Goal: Check status: Check status

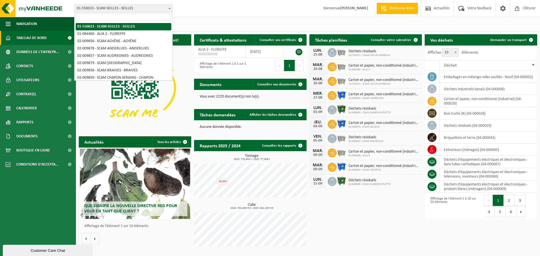
click at [171, 9] on span at bounding box center [170, 7] width 6 height 7
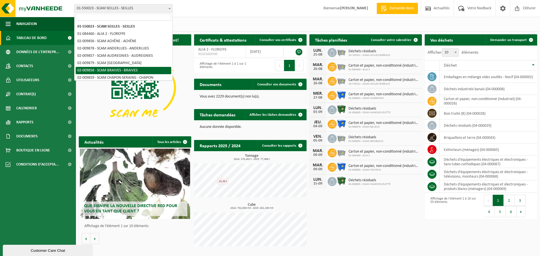
select select "1904"
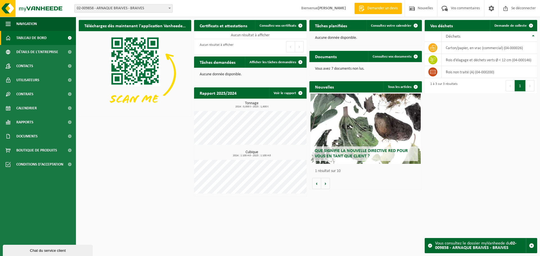
click at [170, 8] on b at bounding box center [169, 8] width 2 height 1
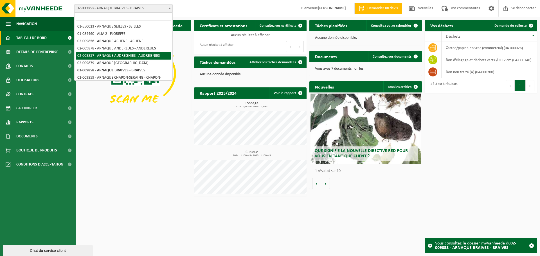
select select "1903"
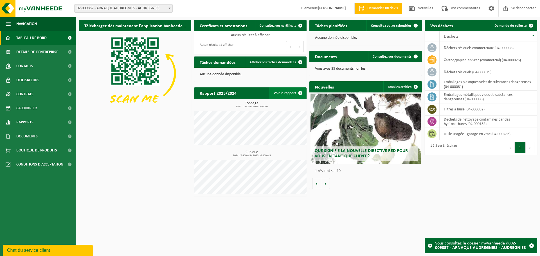
click at [283, 92] on font "Voir le rapport" at bounding box center [285, 93] width 22 height 4
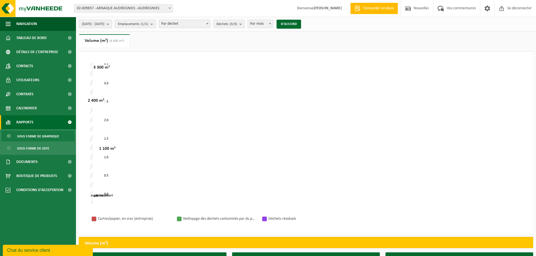
click at [112, 23] on b "submit" at bounding box center [109, 24] width 5 height 8
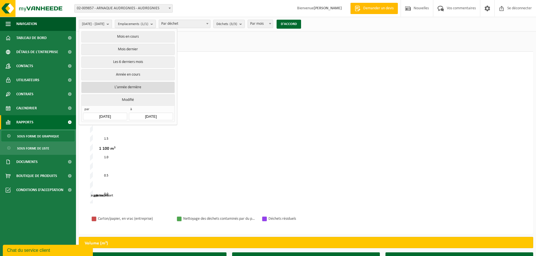
click at [128, 84] on button "L'année dernière" at bounding box center [127, 87] width 93 height 11
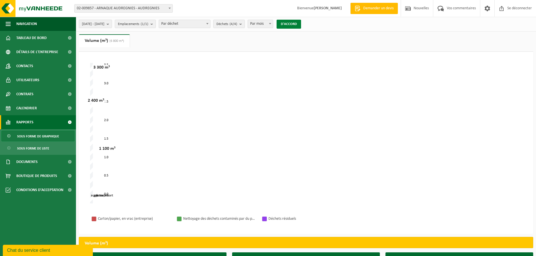
click at [297, 24] on font "D'ACCORD" at bounding box center [289, 24] width 16 height 4
